Goal: Task Accomplishment & Management: Use online tool/utility

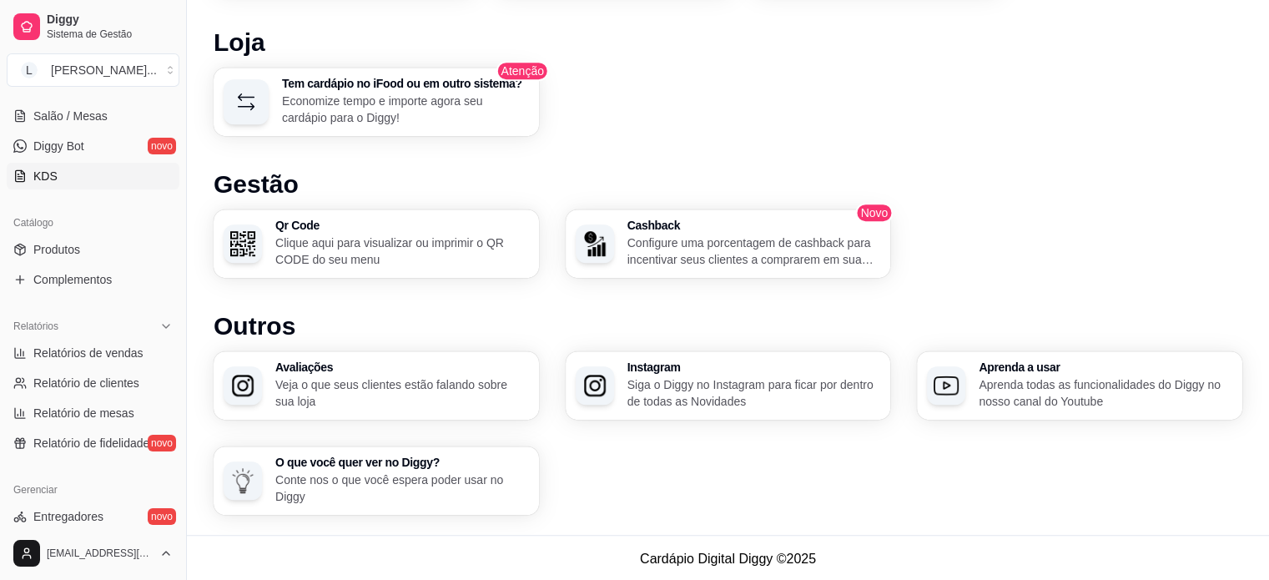
scroll to position [334, 0]
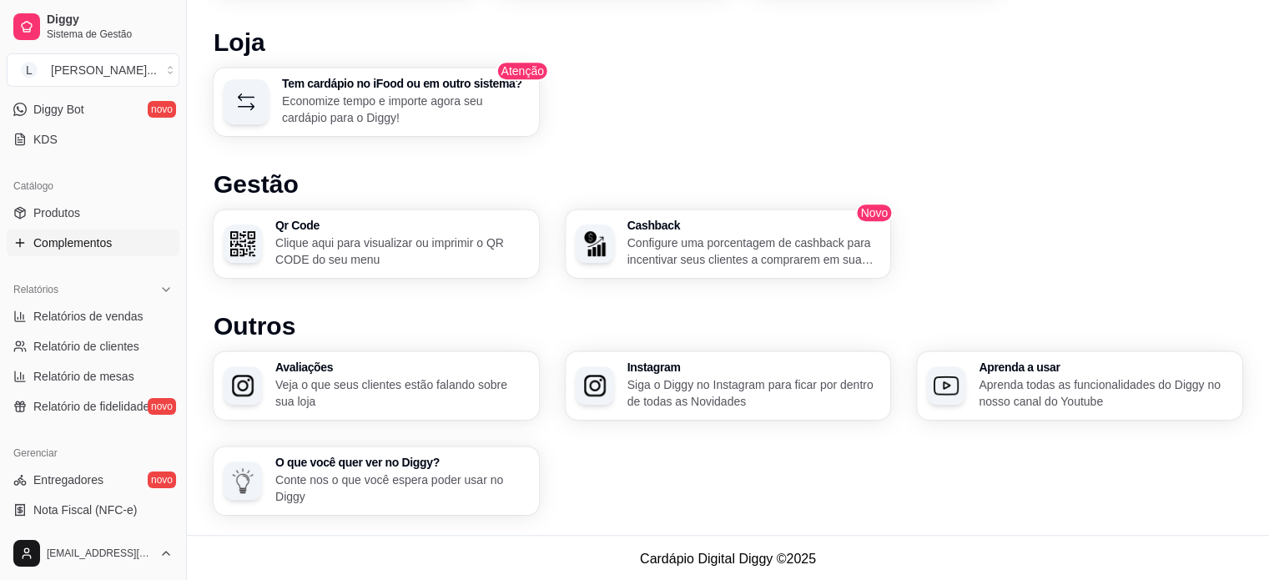
click at [76, 237] on span "Complementos" at bounding box center [72, 242] width 78 height 17
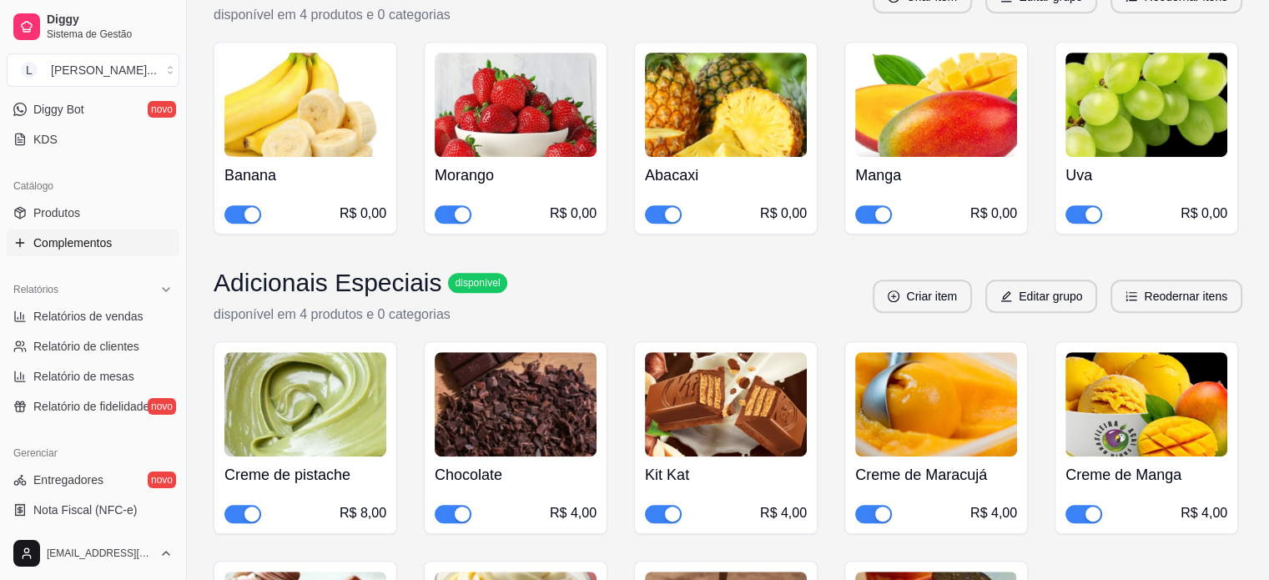
scroll to position [834, 0]
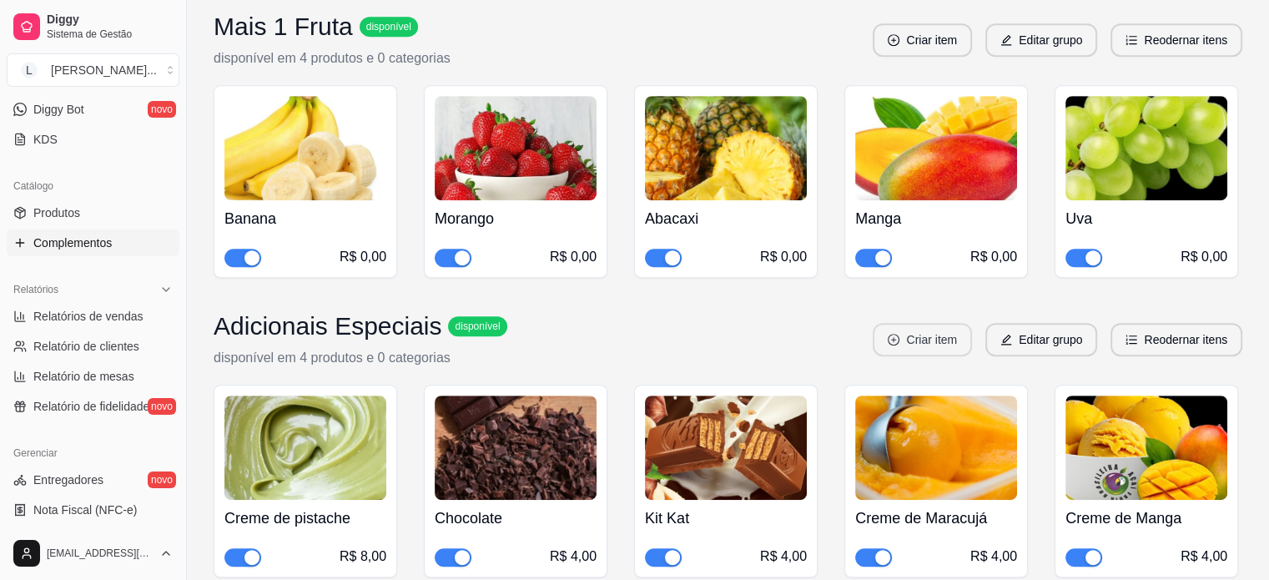
click at [914, 323] on button "Criar item" at bounding box center [921, 339] width 99 height 33
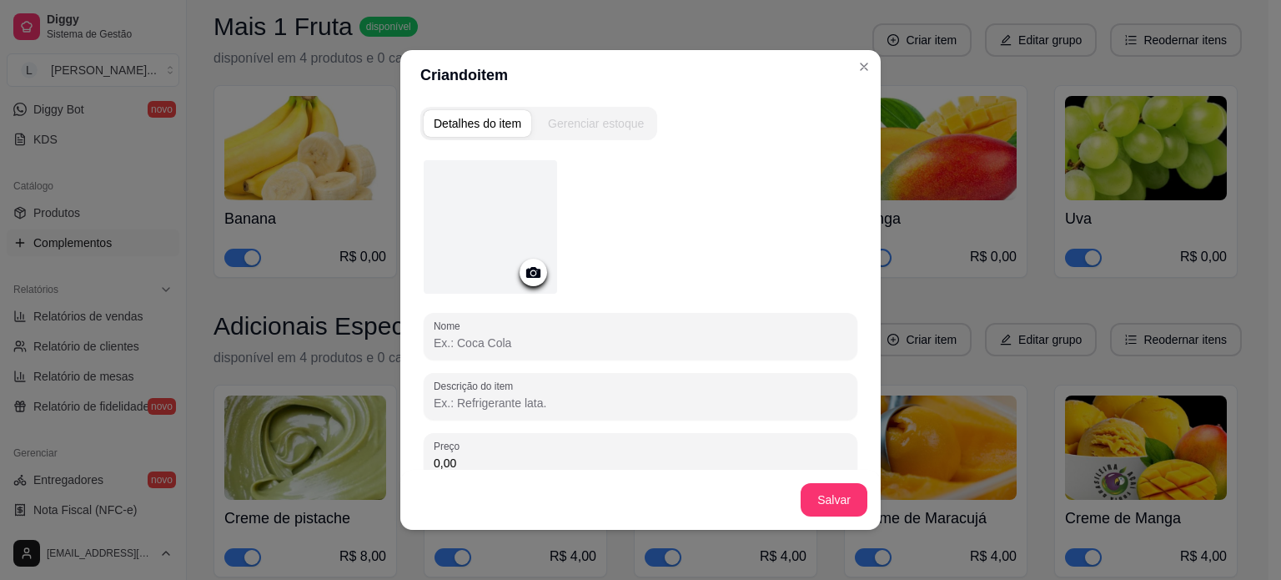
click at [530, 283] on div at bounding box center [534, 273] width 28 height 28
click at [534, 274] on icon at bounding box center [533, 272] width 14 height 11
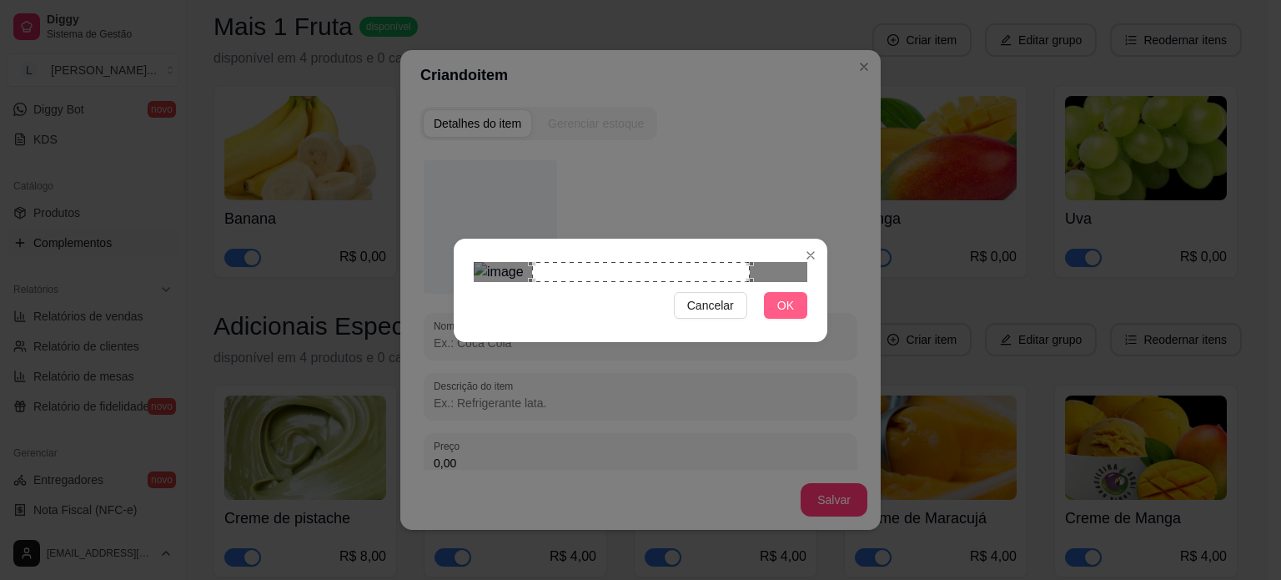
click at [796, 319] on button "OK" at bounding box center [785, 305] width 43 height 27
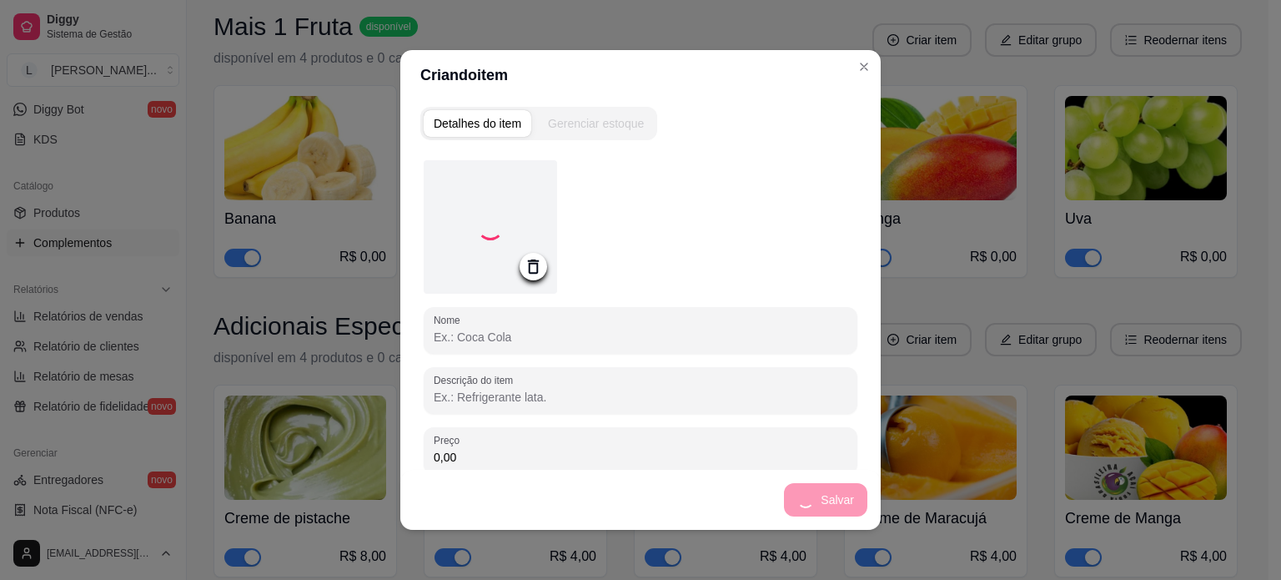
click at [510, 334] on input "Nome" at bounding box center [641, 337] width 414 height 17
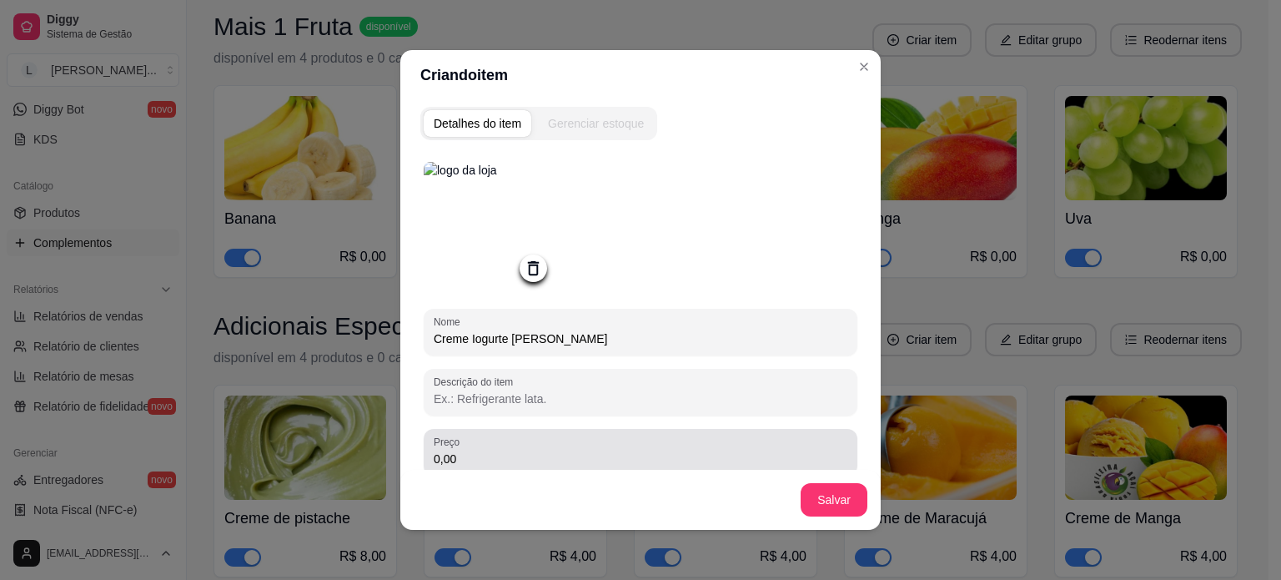
type input "Creme Iogurte [PERSON_NAME]"
click at [539, 451] on div "0,00" at bounding box center [641, 451] width 414 height 33
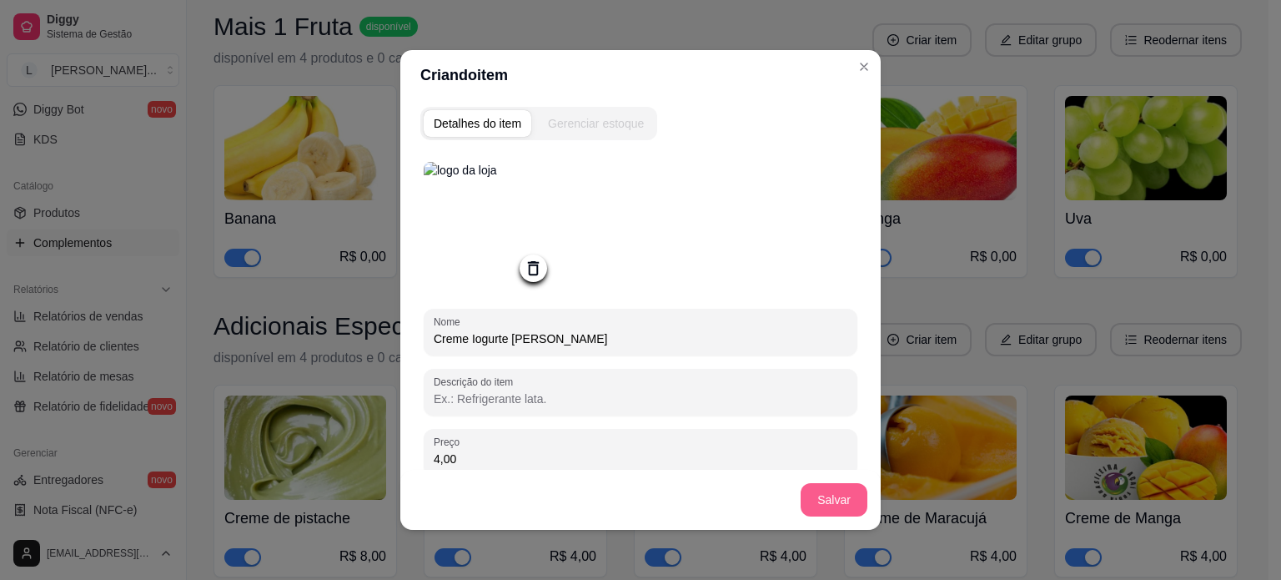
type input "4,00"
click at [840, 496] on button "Salvar" at bounding box center [834, 499] width 67 height 33
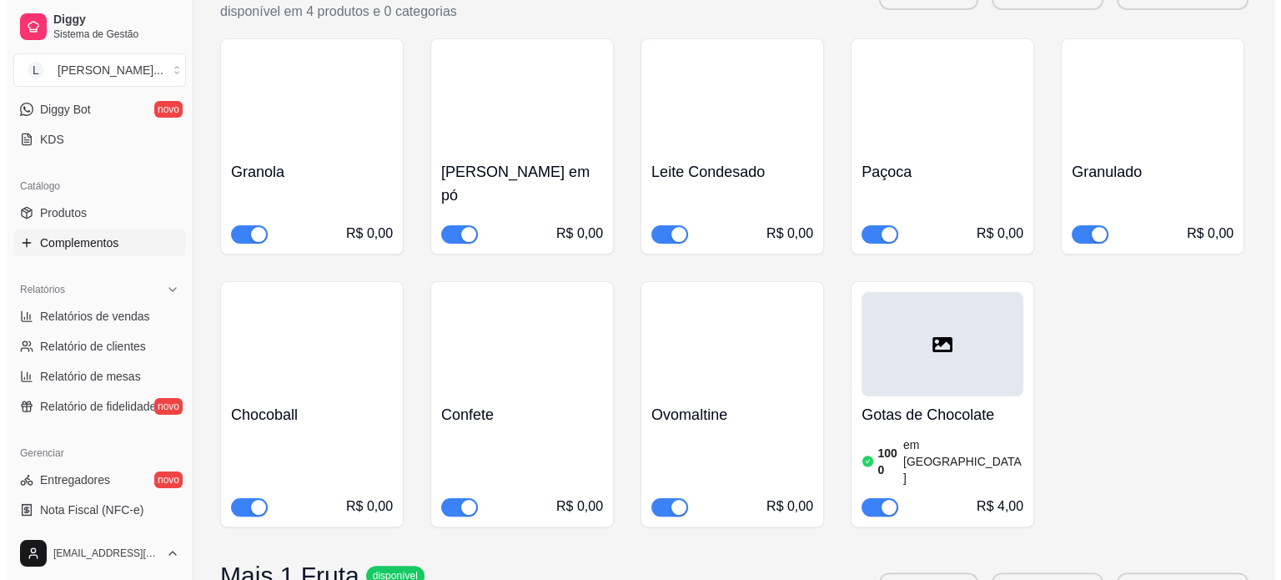
scroll to position [257, 0]
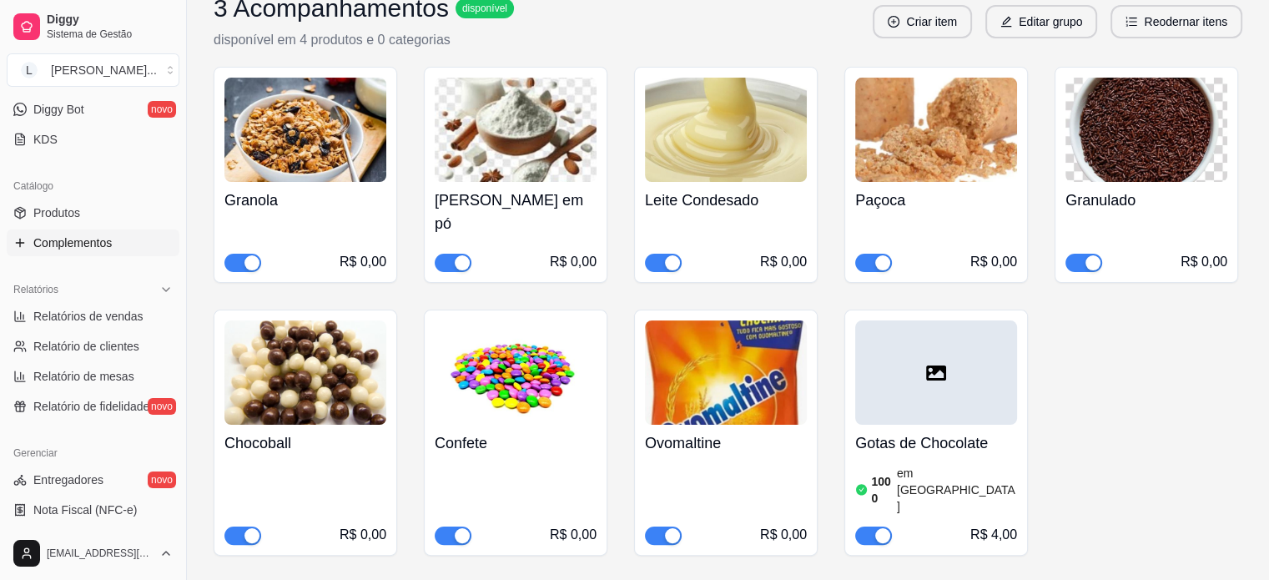
click at [903, 369] on div at bounding box center [936, 372] width 162 height 104
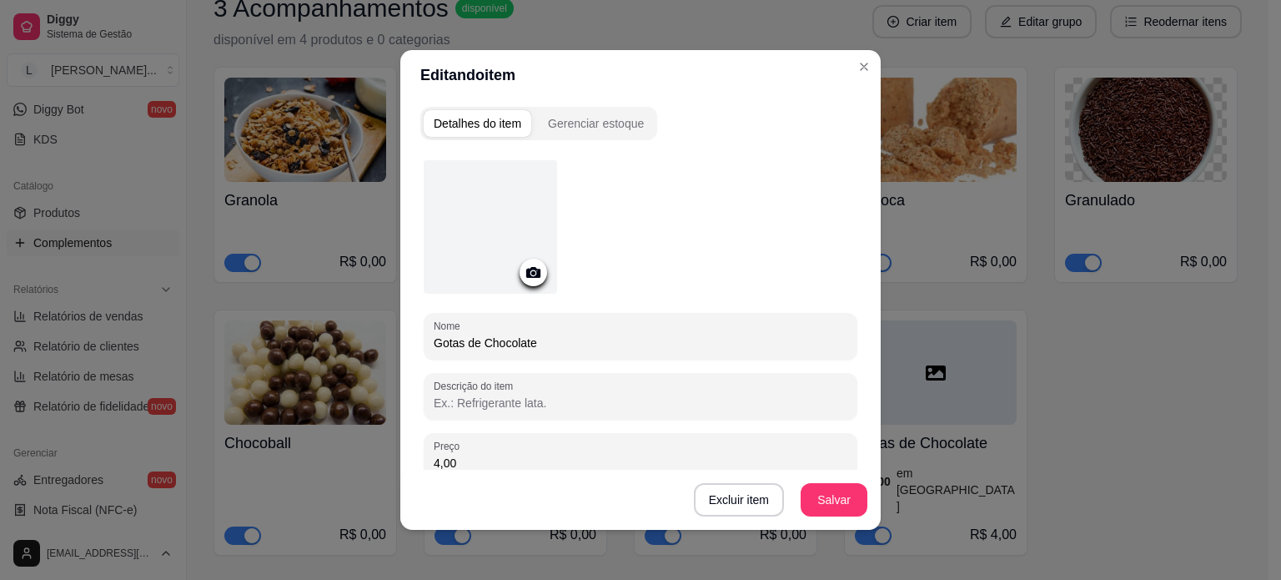
click at [531, 273] on circle at bounding box center [533, 273] width 4 height 4
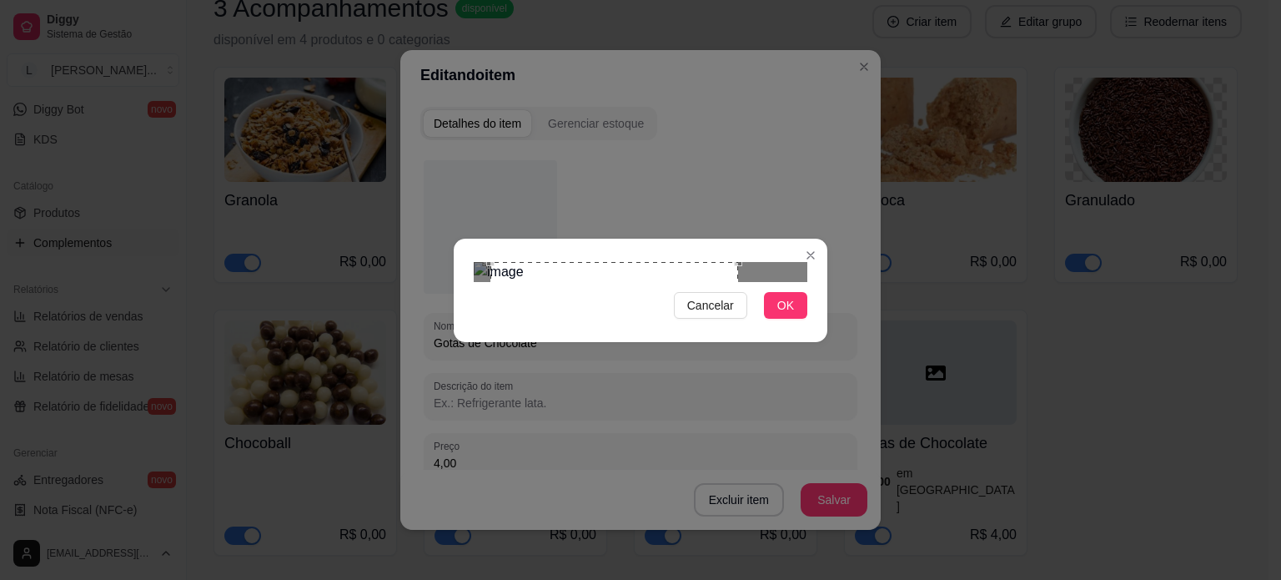
click at [741, 282] on div at bounding box center [641, 272] width 334 height 20
click at [712, 270] on div "Use the arrow keys to move the crop selection area" at bounding box center [617, 395] width 251 height 251
click at [721, 262] on div at bounding box center [641, 272] width 334 height 20
click at [716, 276] on div "Use the arrow keys to move the crop selection area" at bounding box center [616, 390] width 229 height 229
drag, startPoint x: 775, startPoint y: 423, endPoint x: 800, endPoint y: 431, distance: 26.4
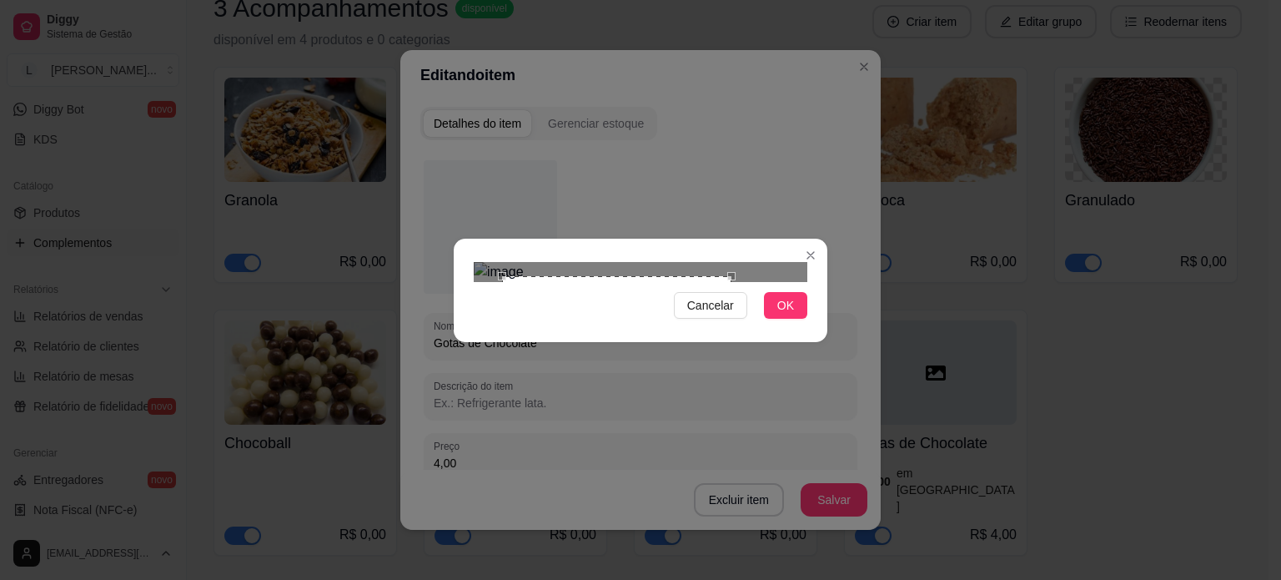
click at [773, 319] on button "OK" at bounding box center [785, 305] width 43 height 27
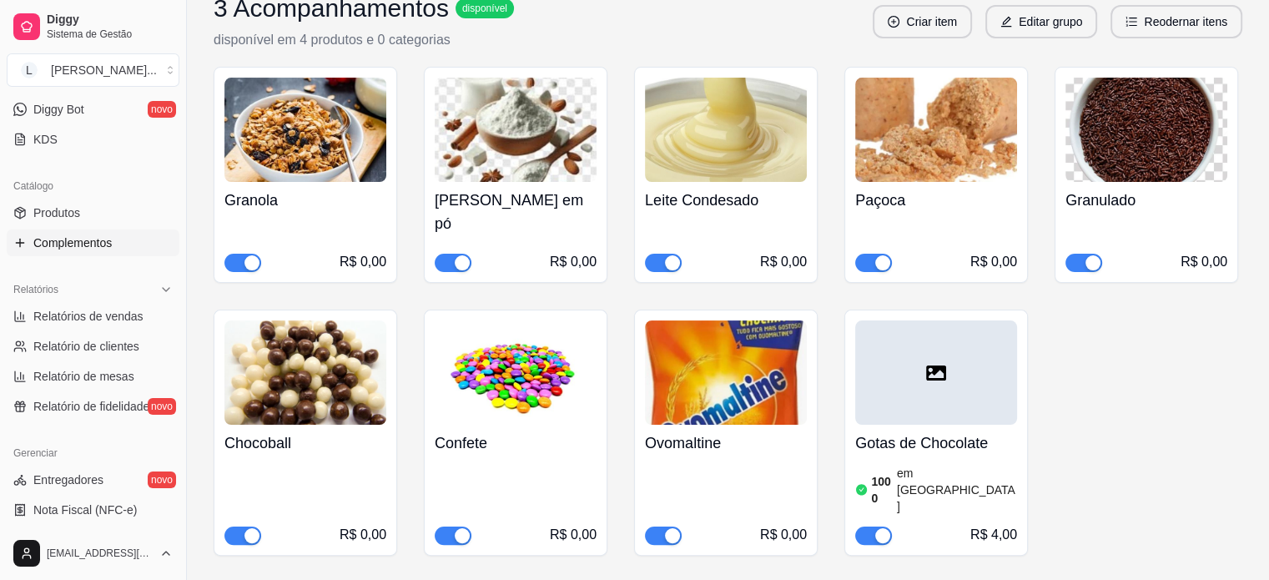
click at [941, 372] on div at bounding box center [936, 372] width 162 height 104
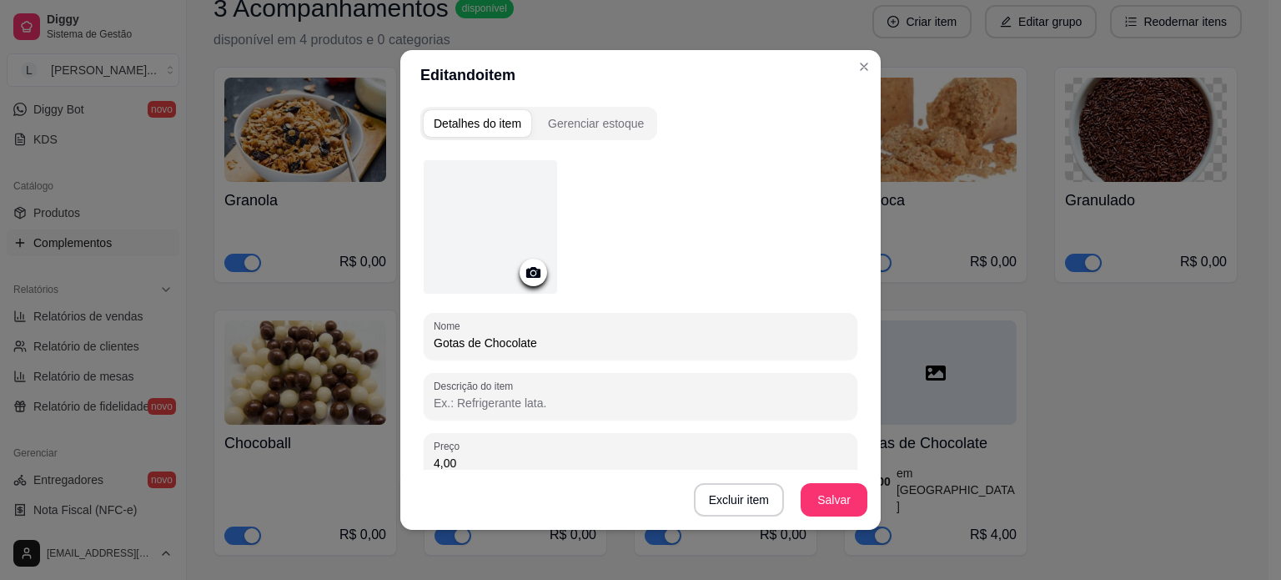
click at [524, 279] on icon at bounding box center [533, 272] width 19 height 19
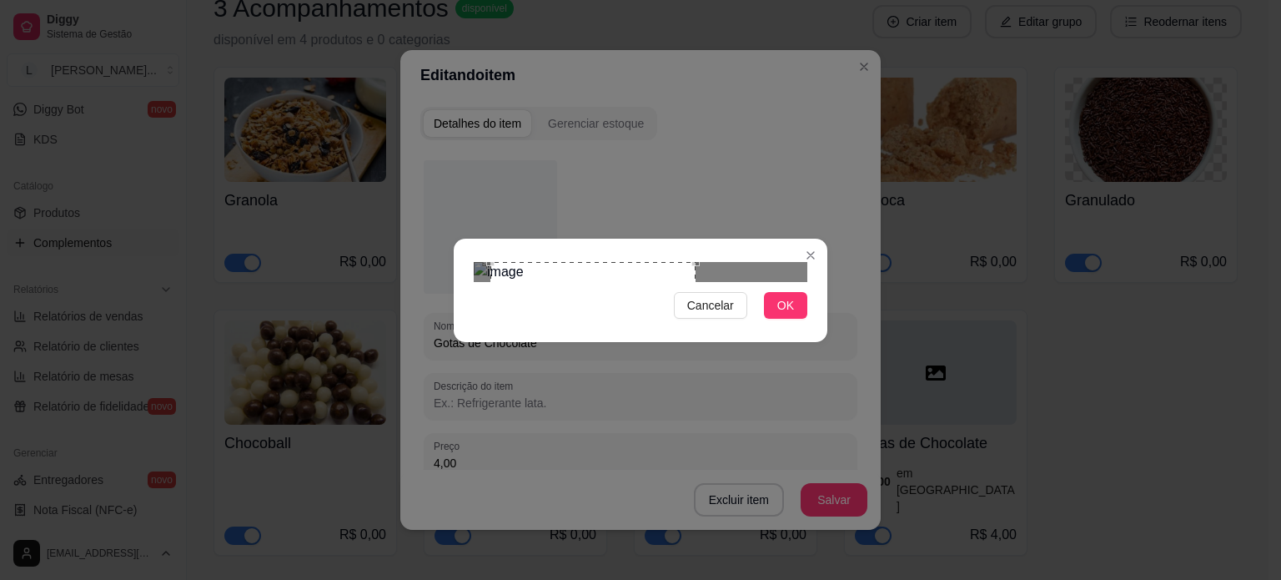
click at [698, 282] on div at bounding box center [641, 272] width 334 height 20
click at [675, 313] on div "Use the arrow keys to move the crop selection area" at bounding box center [615, 392] width 208 height 208
click at [790, 314] on span "OK" at bounding box center [785, 305] width 17 height 18
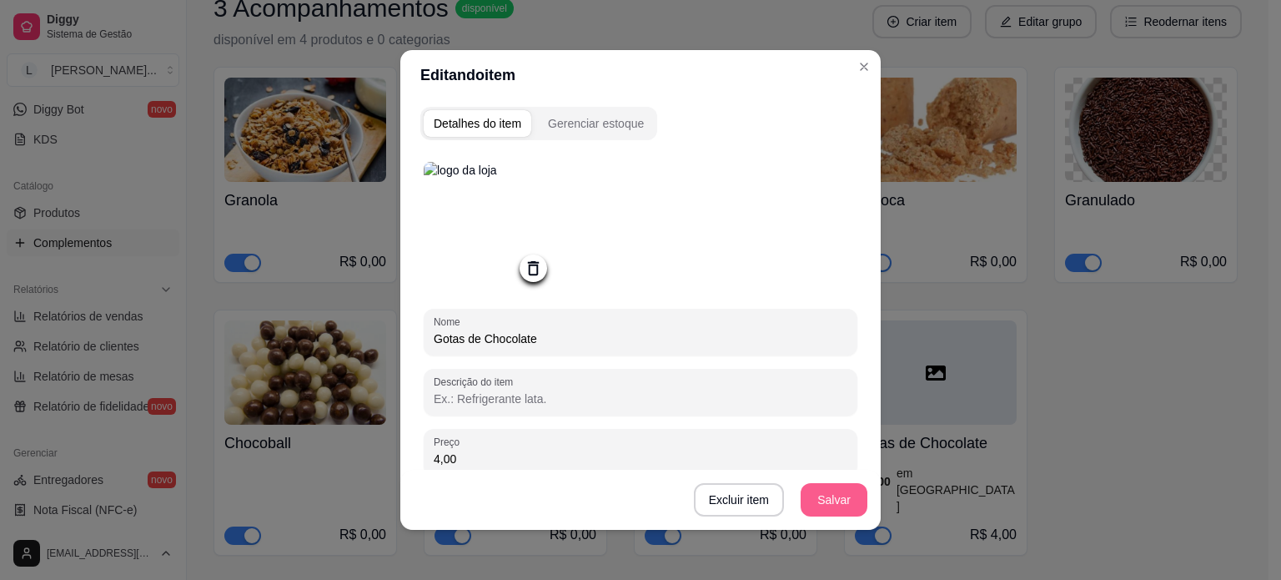
click at [825, 496] on button "Salvar" at bounding box center [834, 499] width 67 height 33
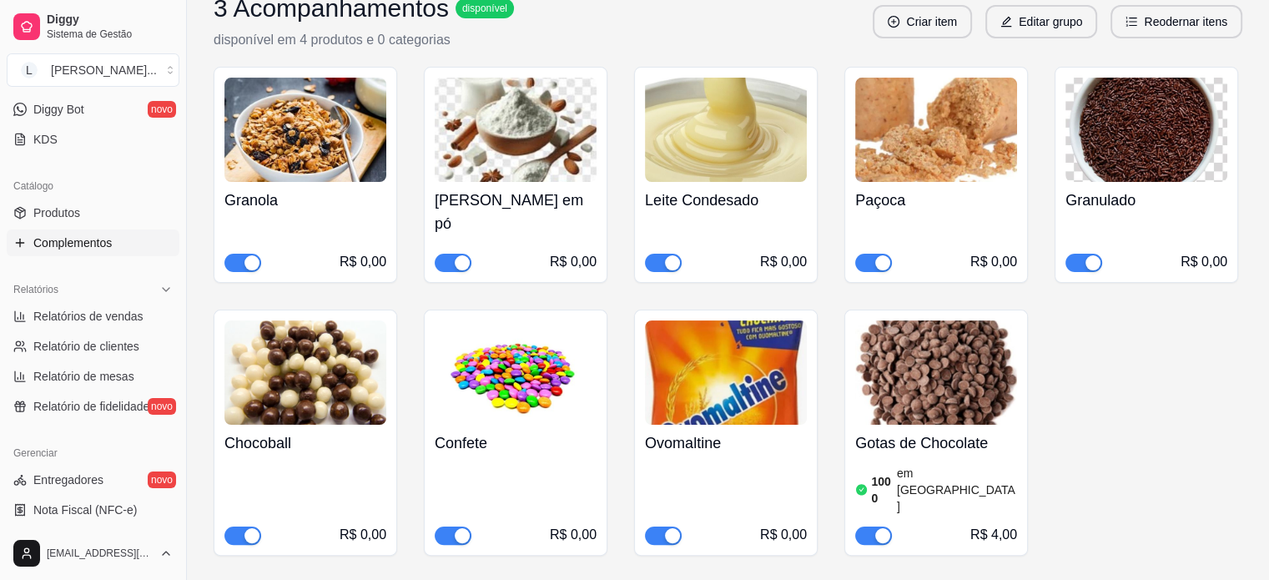
click at [893, 473] on article "1000" at bounding box center [882, 489] width 23 height 33
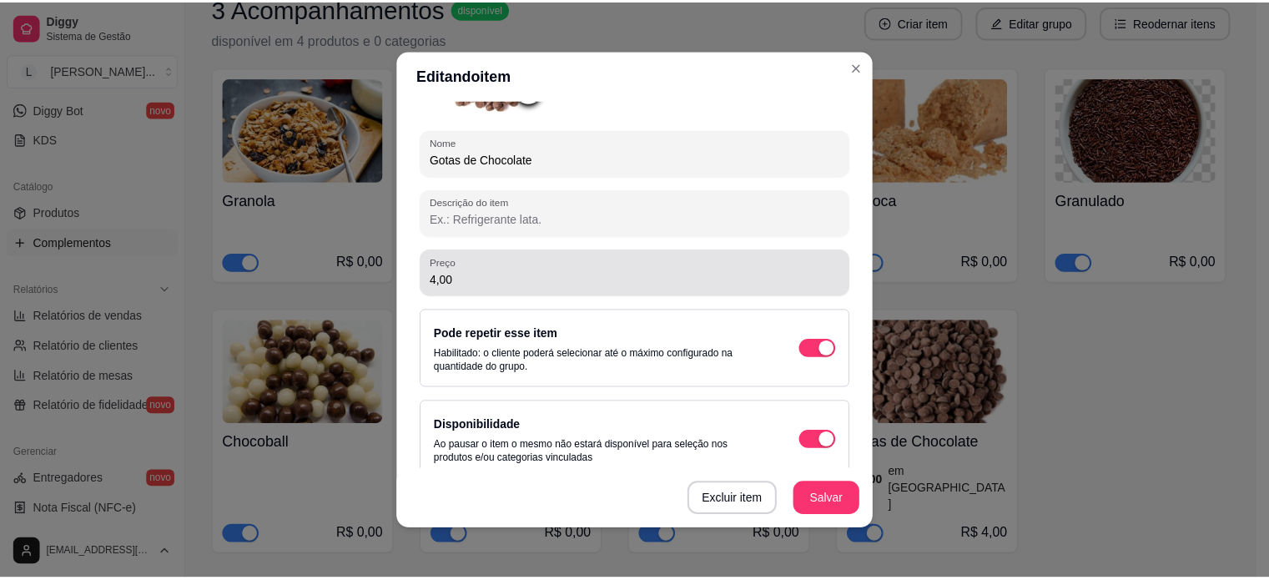
scroll to position [201, 0]
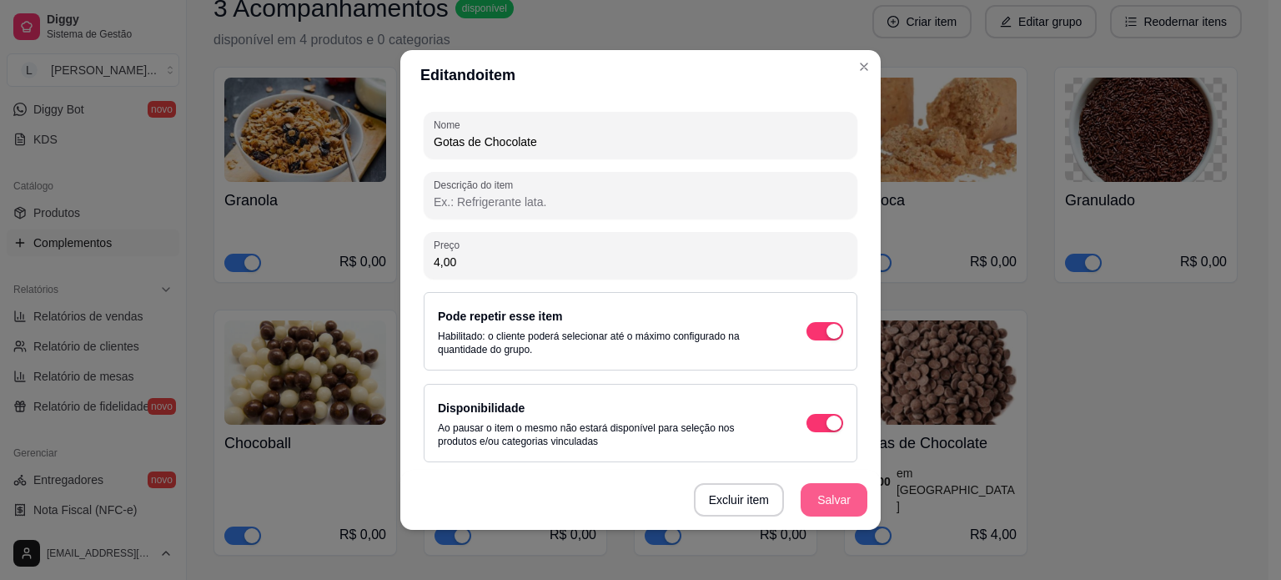
click at [823, 503] on button "Salvar" at bounding box center [834, 499] width 67 height 33
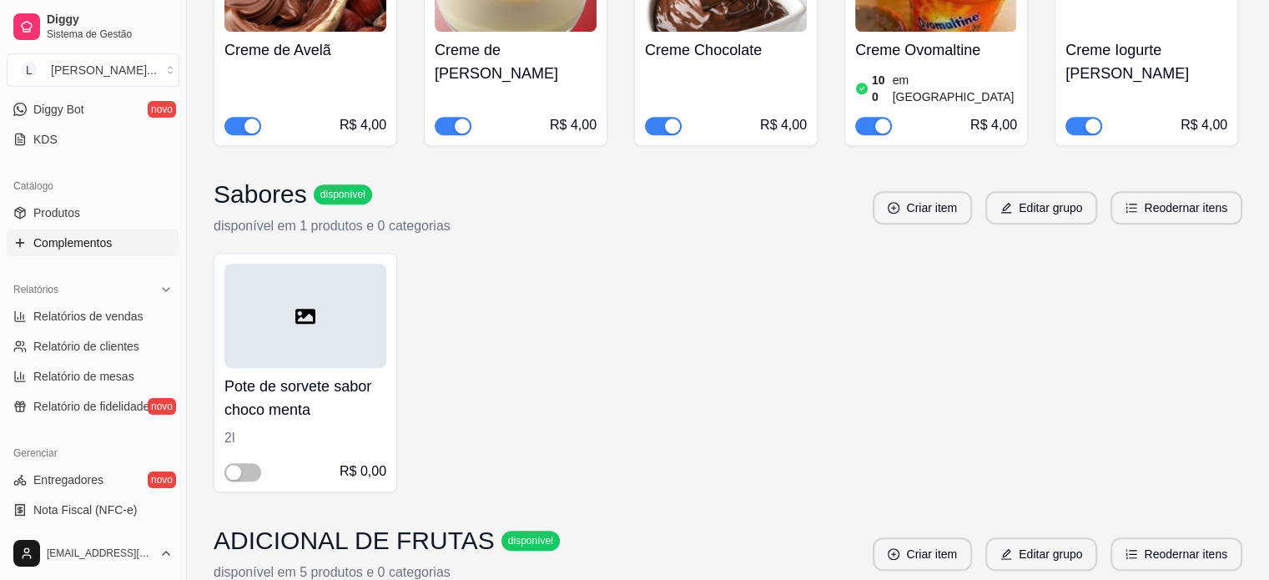
scroll to position [1508, 0]
